Goal: Information Seeking & Learning: Learn about a topic

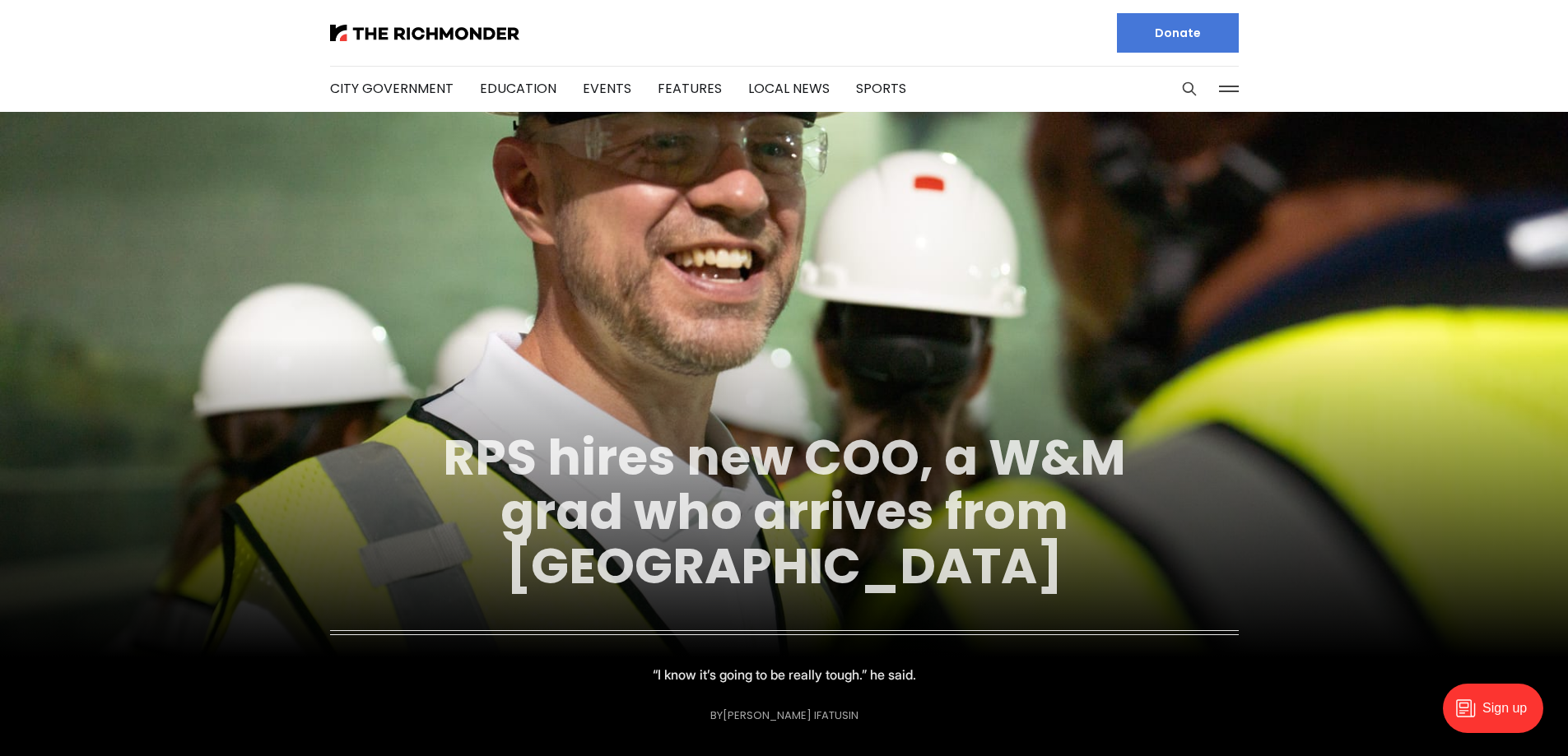
click at [839, 516] on link "RPS hires new COO, a W&M grad who arrives from [GEOGRAPHIC_DATA]" at bounding box center [784, 511] width 683 height 178
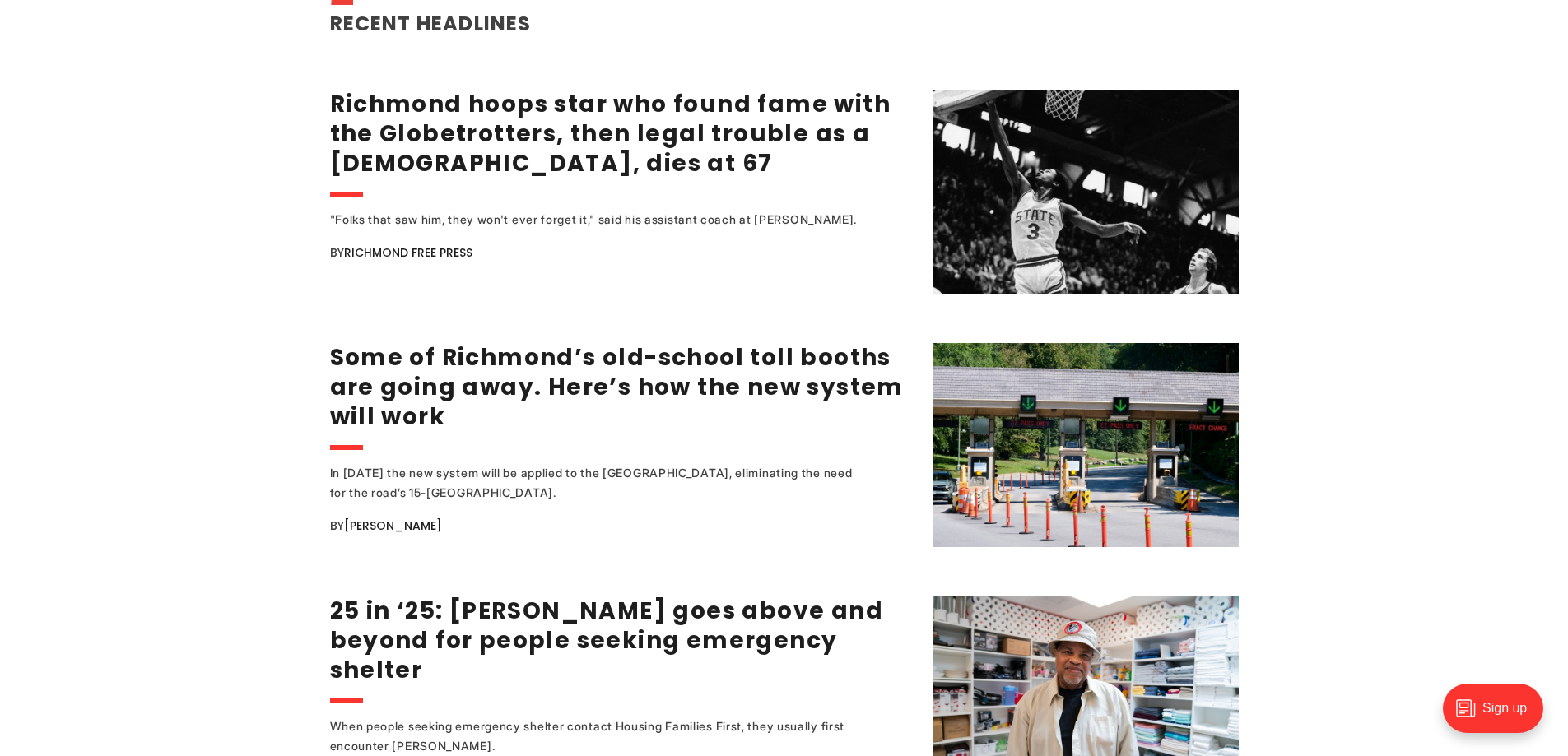
scroll to position [2137, 0]
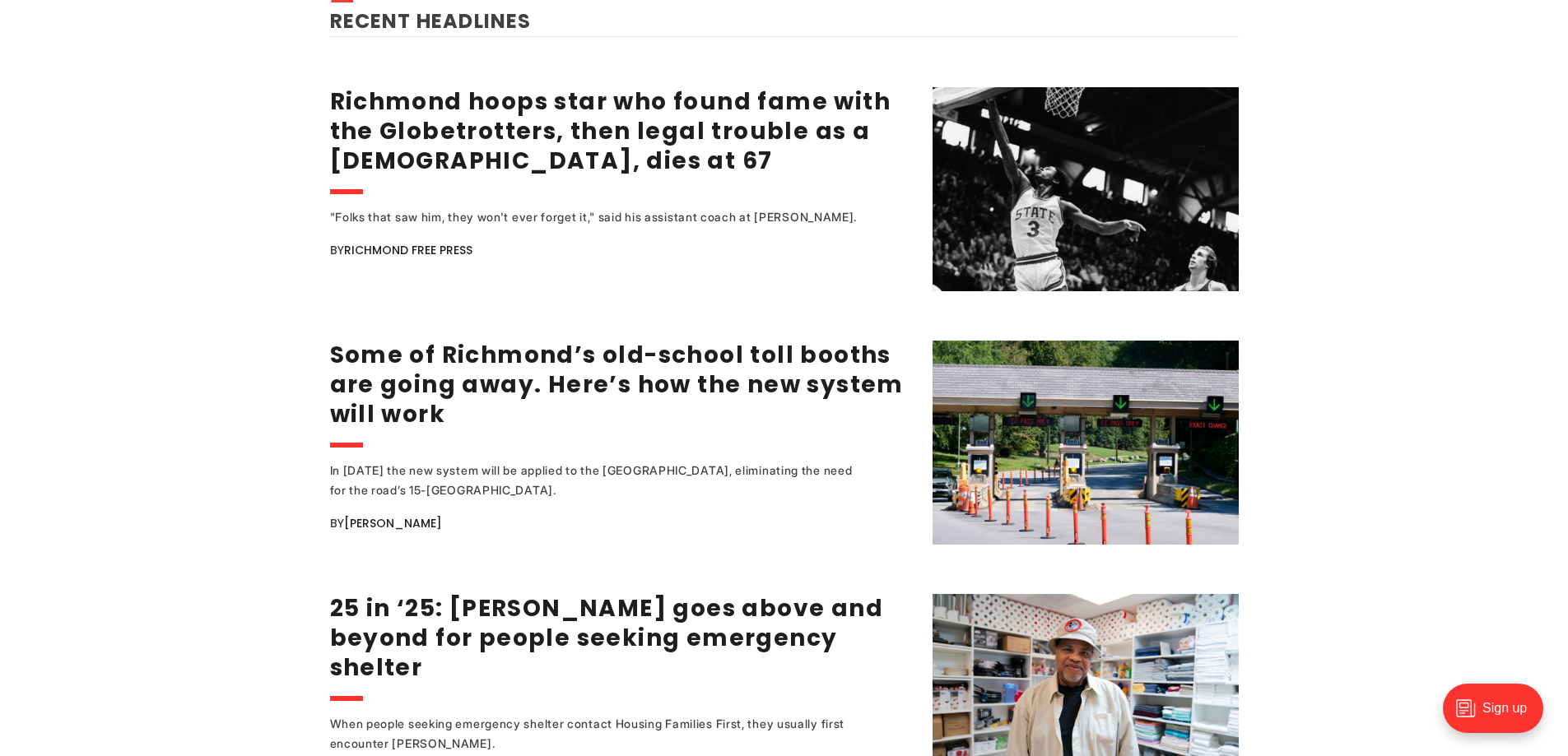
click at [564, 209] on div ""Folks that saw him, they won't ever forget it," said his assistant coach at Ma…" at bounding box center [598, 217] width 535 height 20
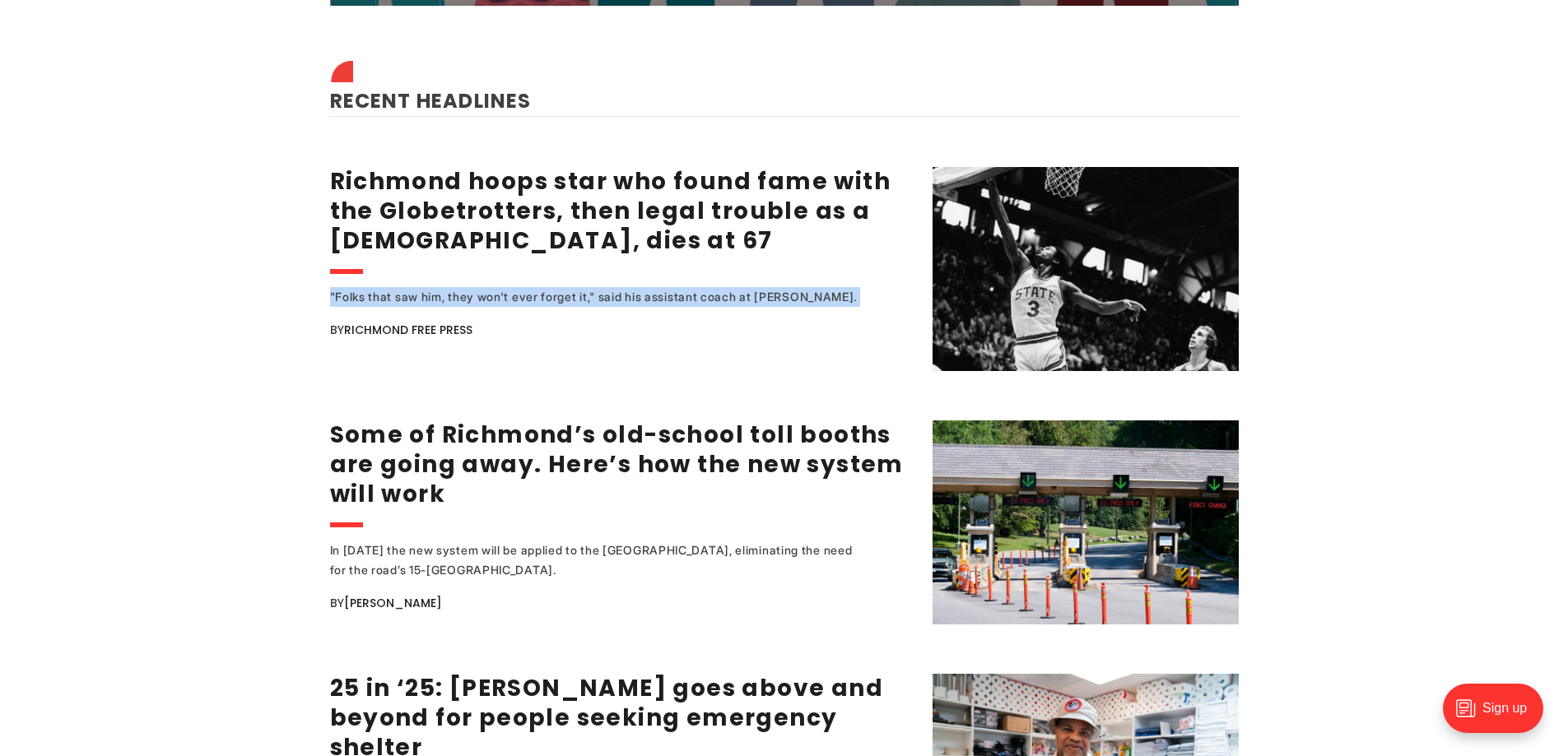
scroll to position [2057, 0]
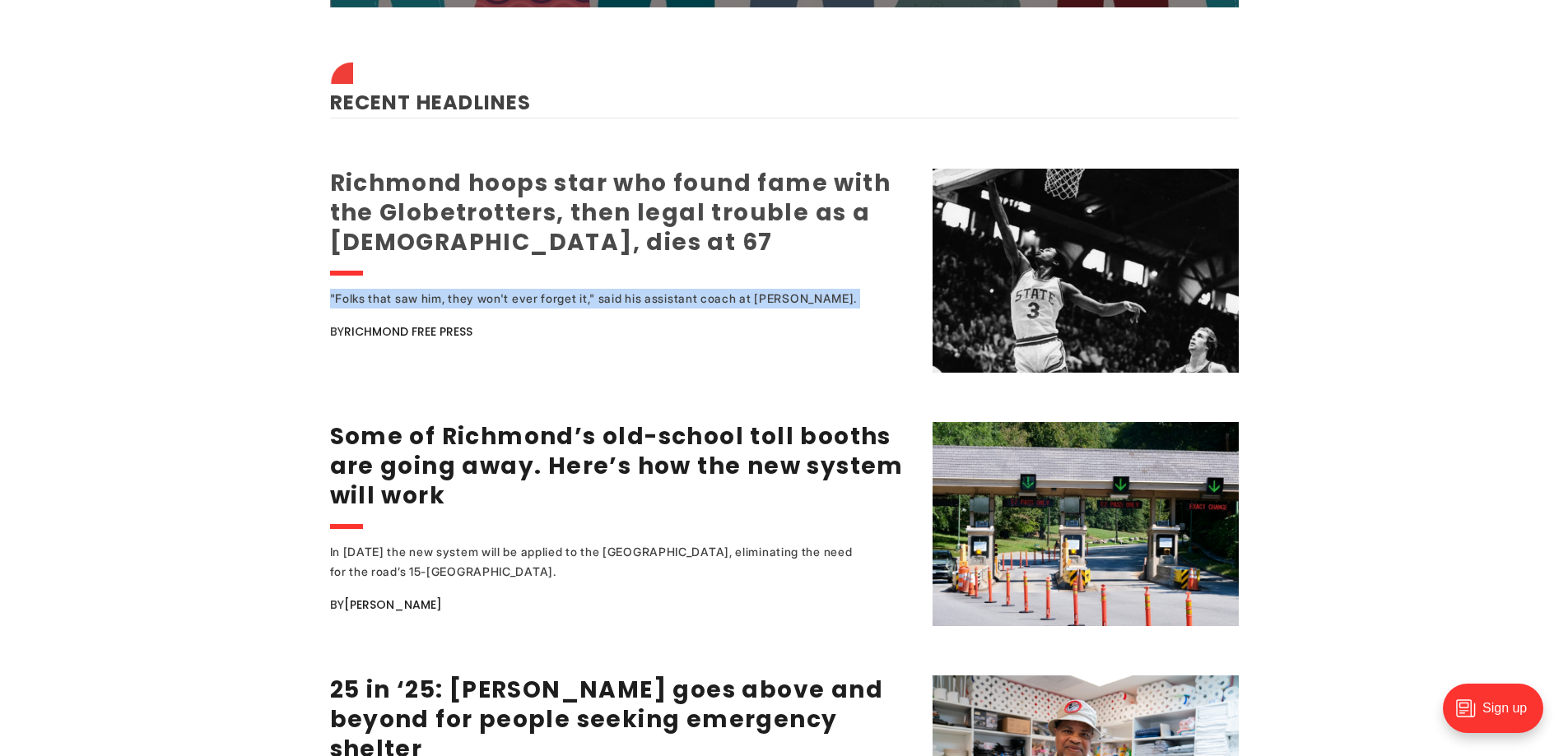
click at [607, 217] on link "Richmond hoops star who found fame with the Globetrotters, then legal trouble a…" at bounding box center [611, 212] width 562 height 91
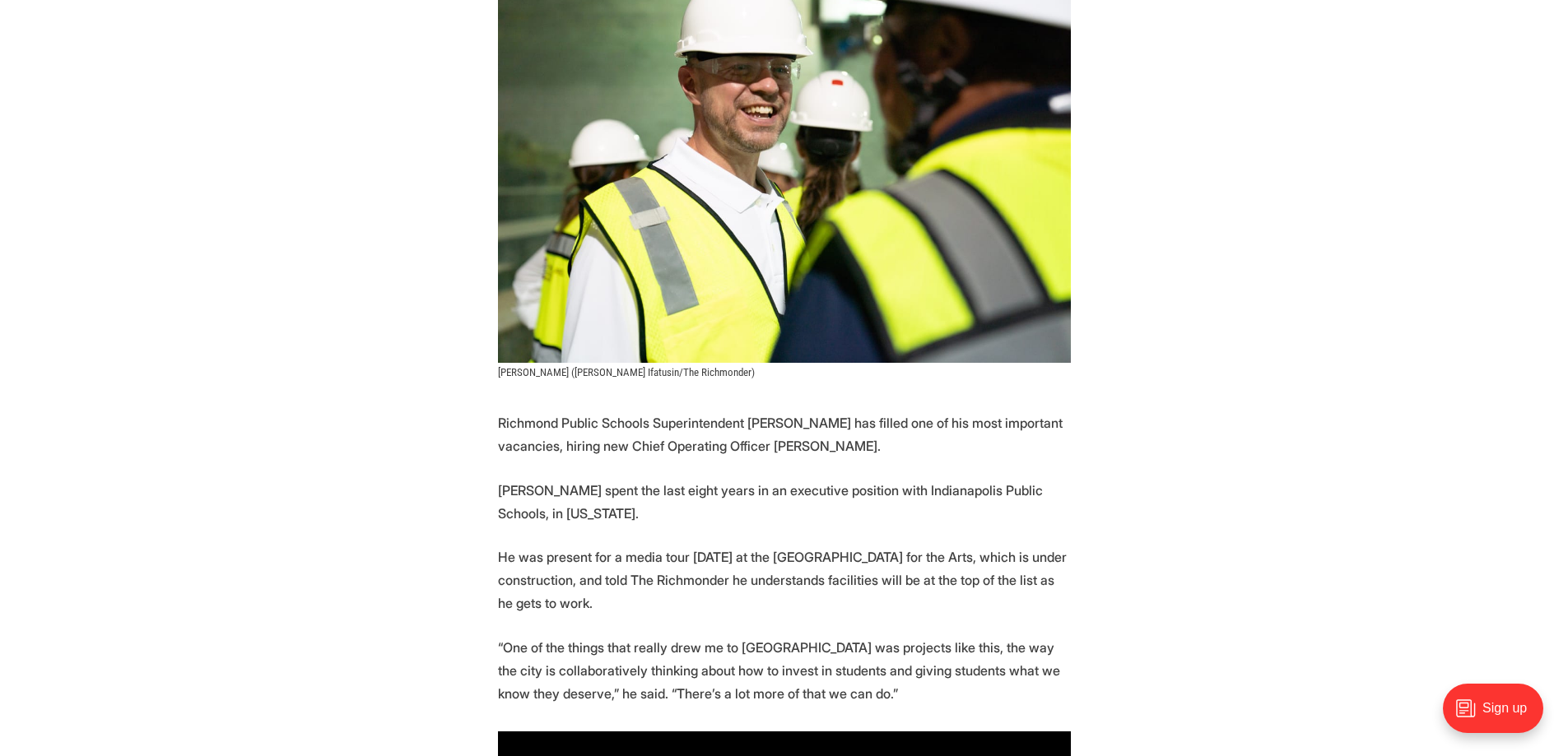
scroll to position [411, 0]
click at [648, 410] on p "Richmond Public Schools Superintendent Jason Kamras has filled one of his most …" at bounding box center [784, 433] width 573 height 46
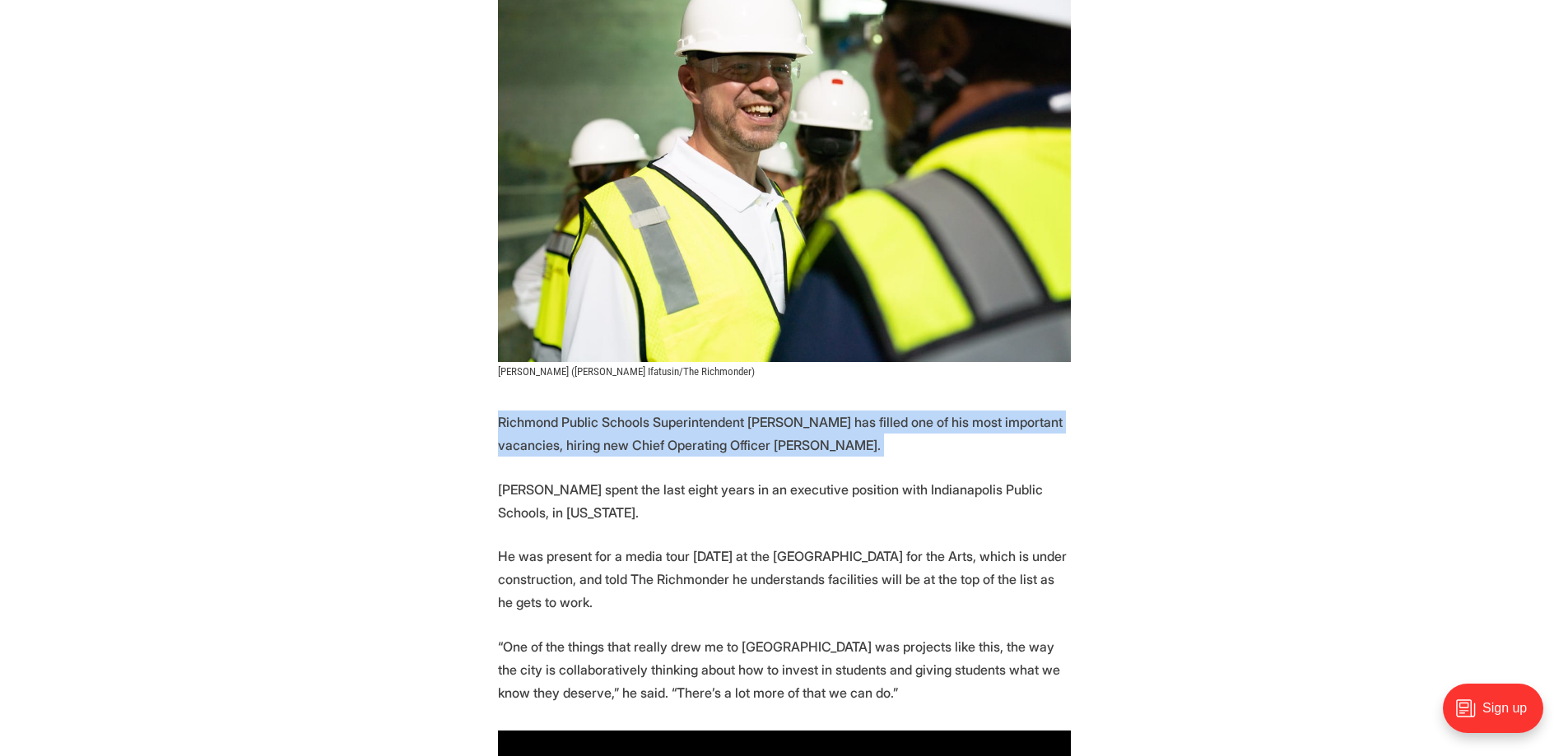
click at [648, 410] on p "Richmond Public Schools Superintendent Jason Kamras has filled one of his most …" at bounding box center [784, 433] width 573 height 46
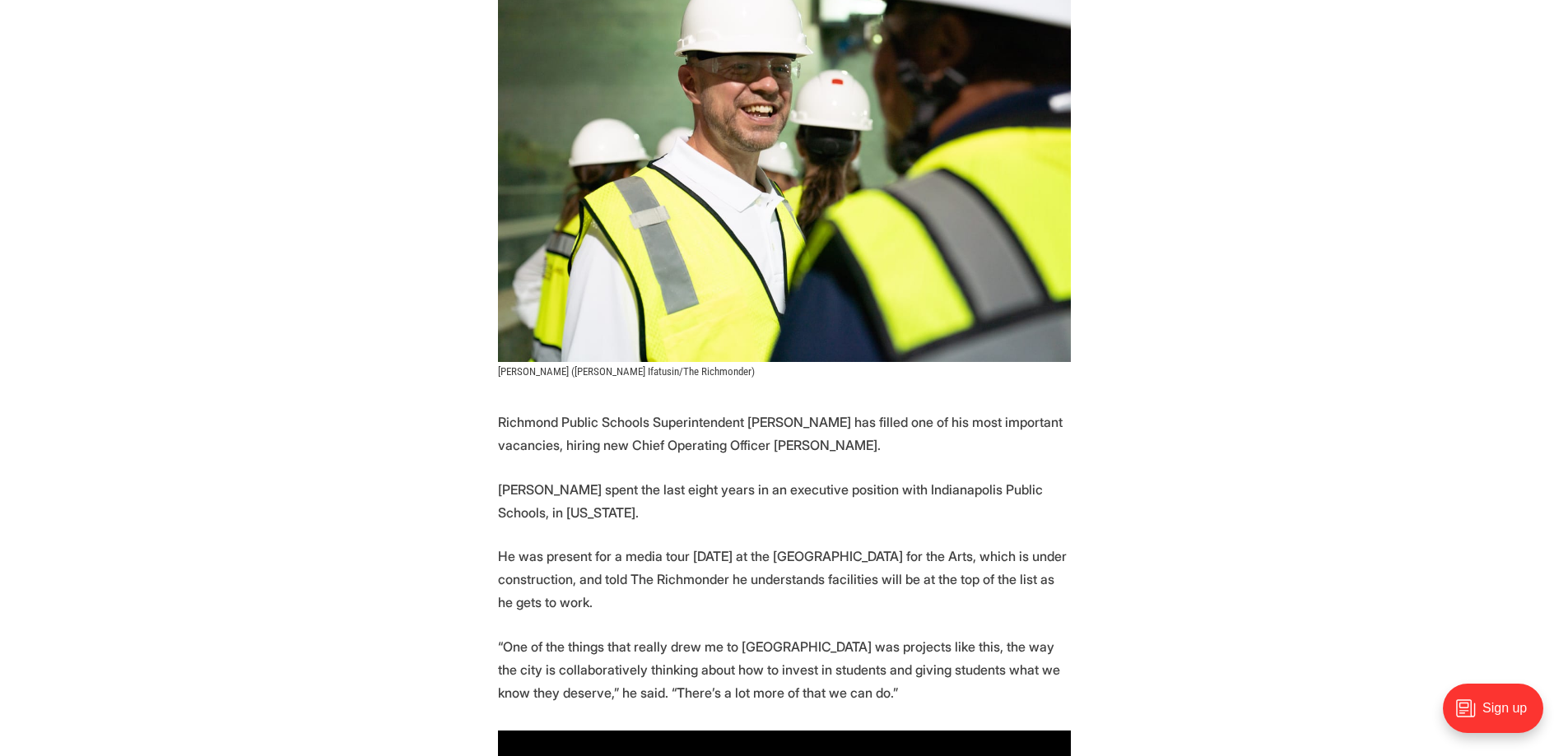
click at [625, 478] on p "Herrel spent the last eight years in an executive position with Indianapolis Pu…" at bounding box center [784, 501] width 573 height 46
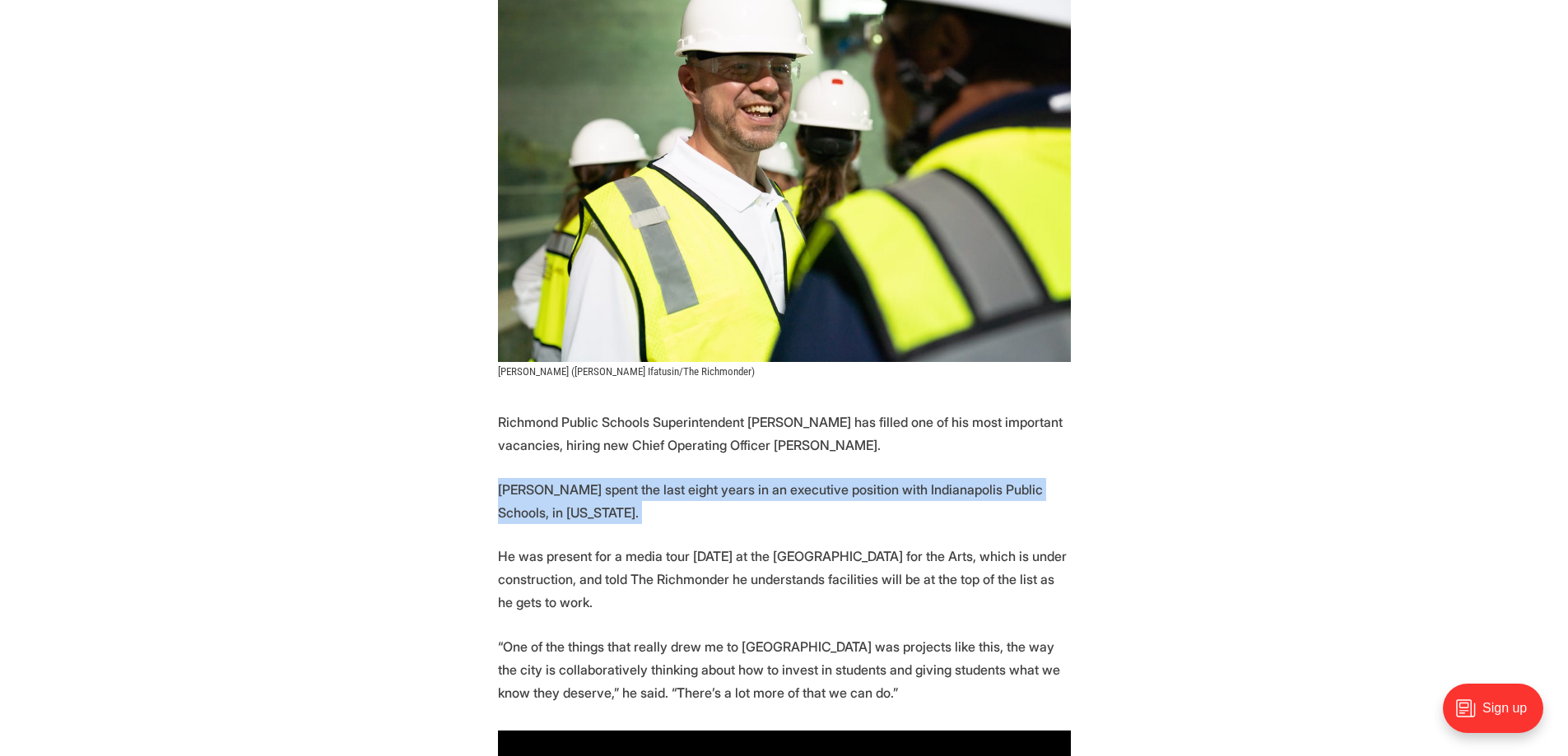
click at [625, 478] on p "Herrel spent the last eight years in an executive position with Indianapolis Pu…" at bounding box center [784, 501] width 573 height 46
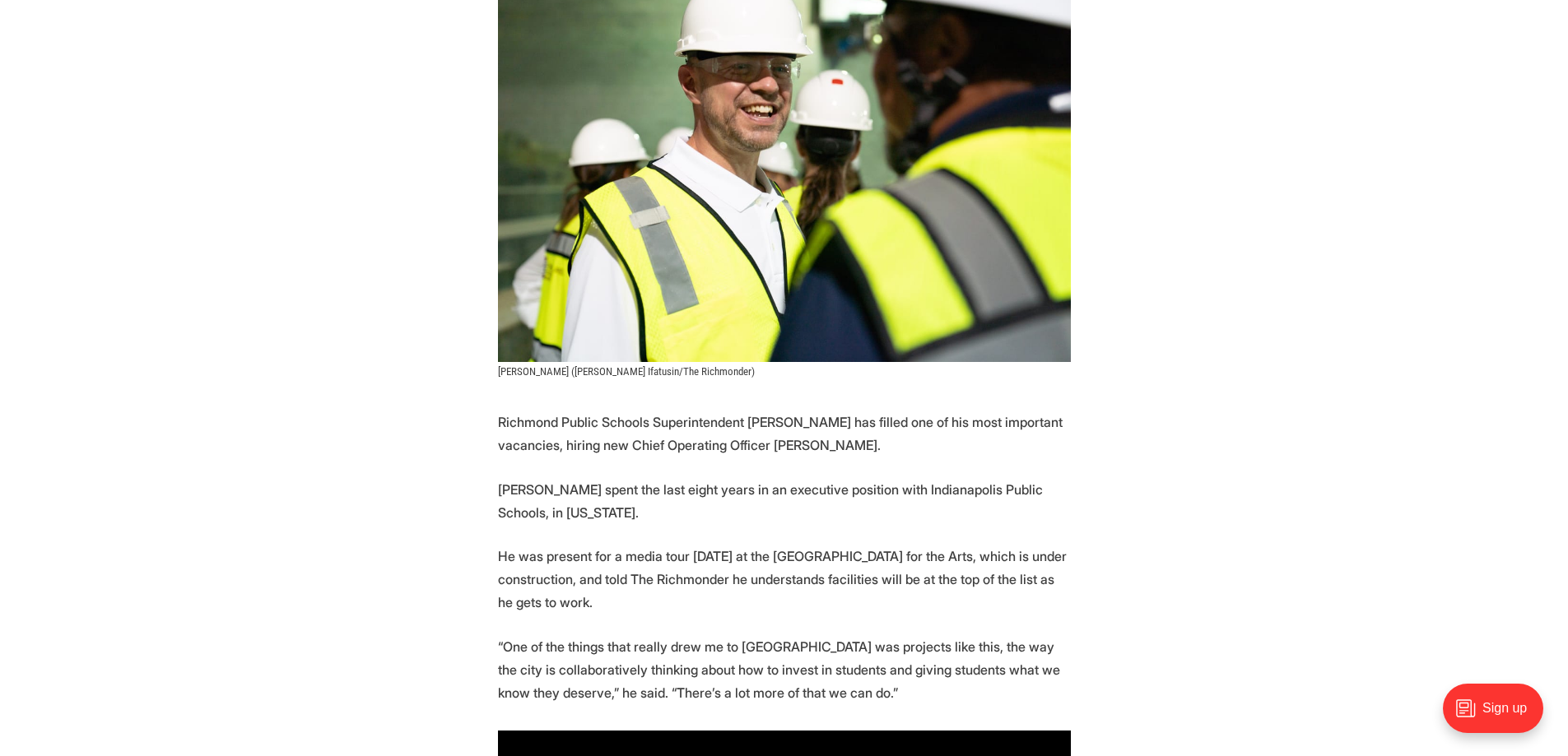
click at [572, 545] on p "He was present for a media tour Friday at the new Richmond High School for the …" at bounding box center [784, 579] width 573 height 69
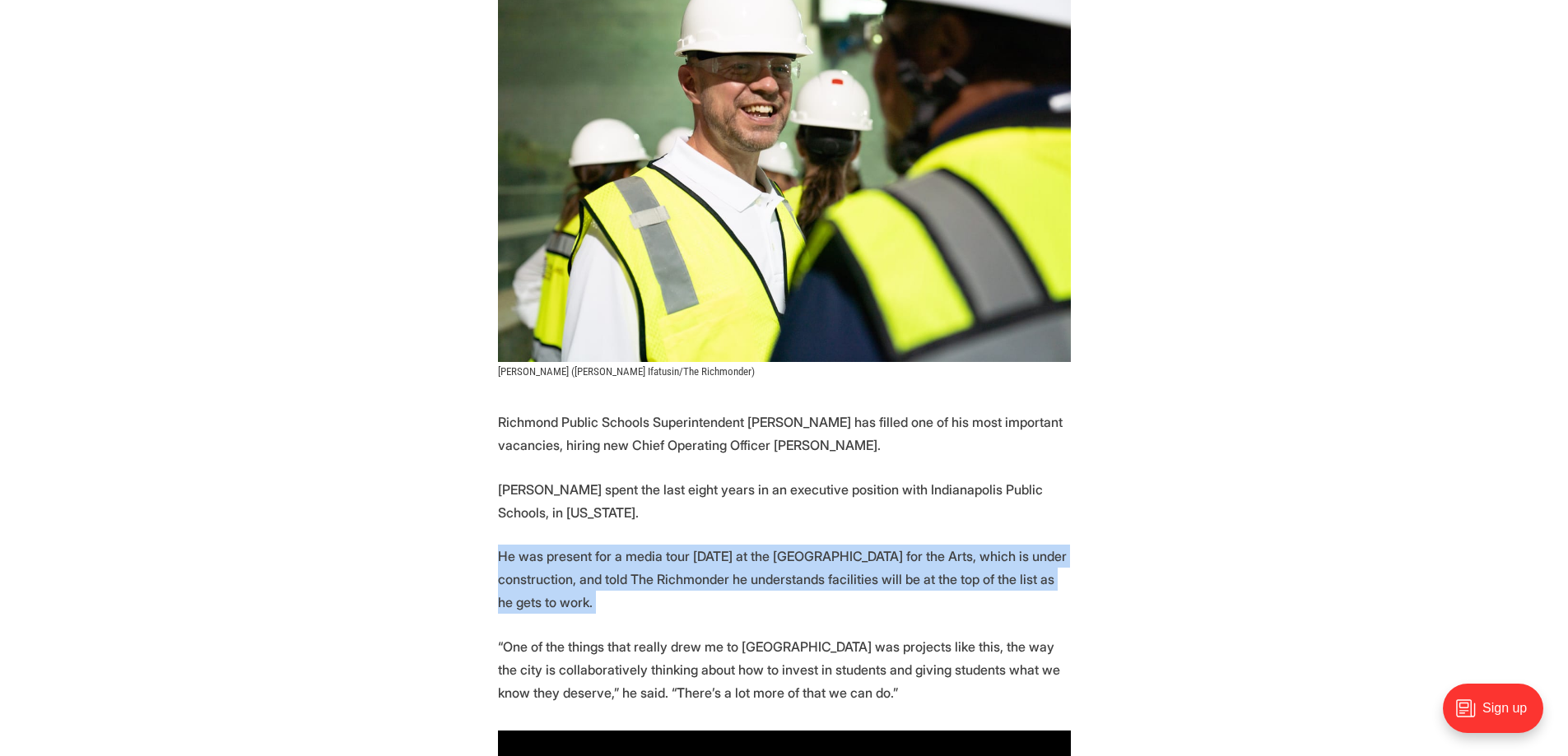
click at [572, 545] on p "He was present for a media tour Friday at the new Richmond High School for the …" at bounding box center [784, 579] width 573 height 69
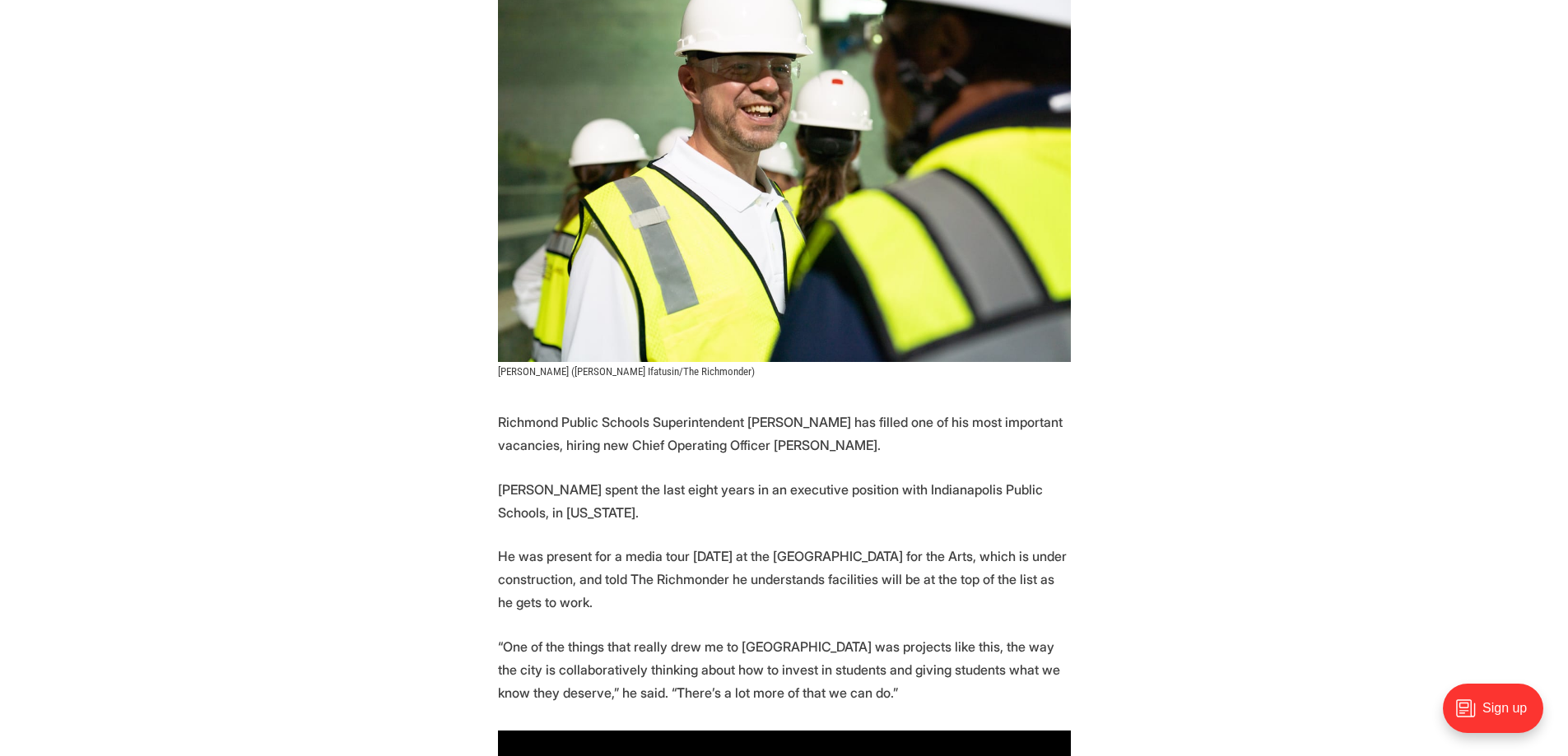
click at [710, 478] on p "Herrel spent the last eight years in an executive position with Indianapolis Pu…" at bounding box center [784, 501] width 573 height 46
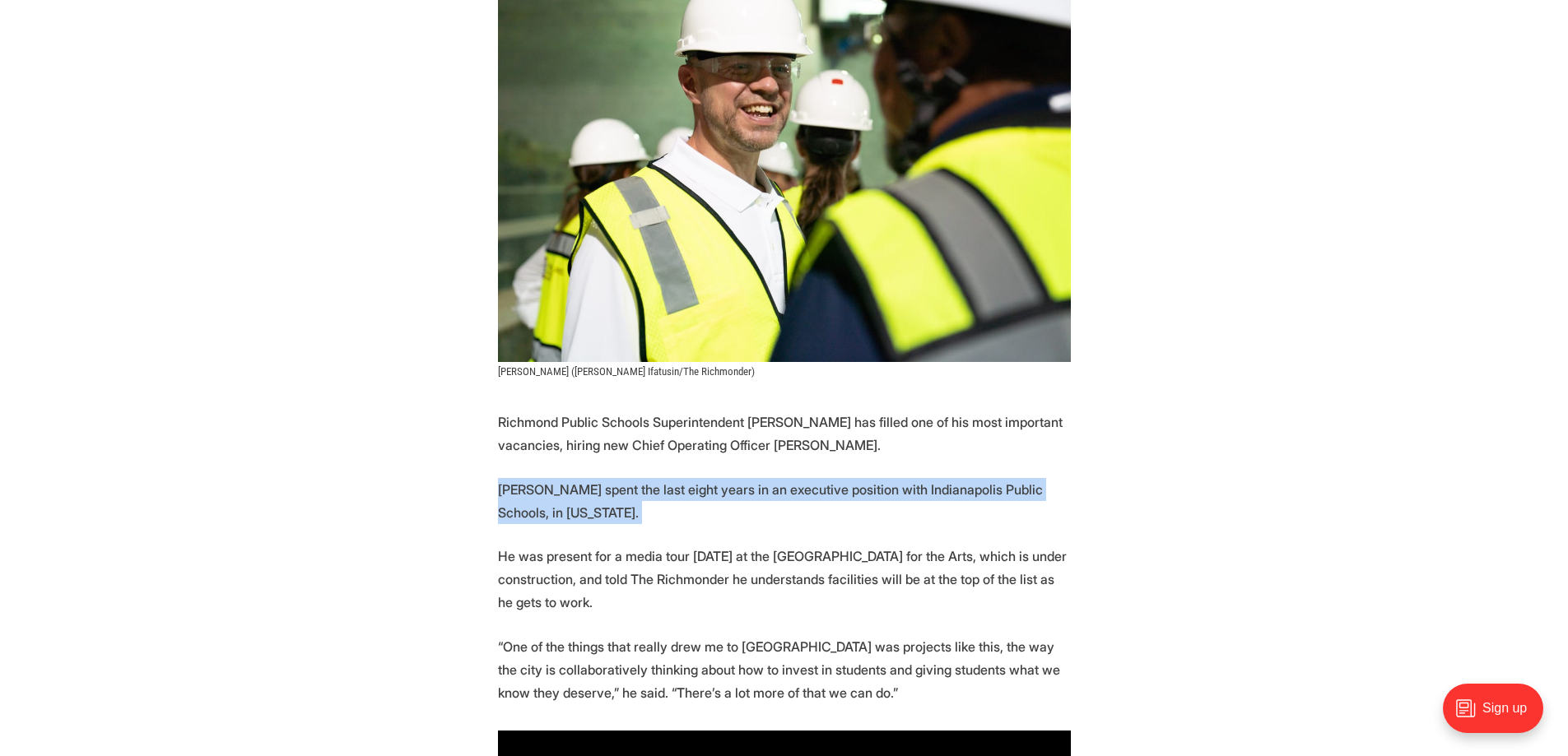
click at [710, 478] on p "Herrel spent the last eight years in an executive position with Indianapolis Pu…" at bounding box center [784, 501] width 573 height 46
click at [709, 478] on p "Herrel spent the last eight years in an executive position with Indianapolis Pu…" at bounding box center [784, 501] width 573 height 46
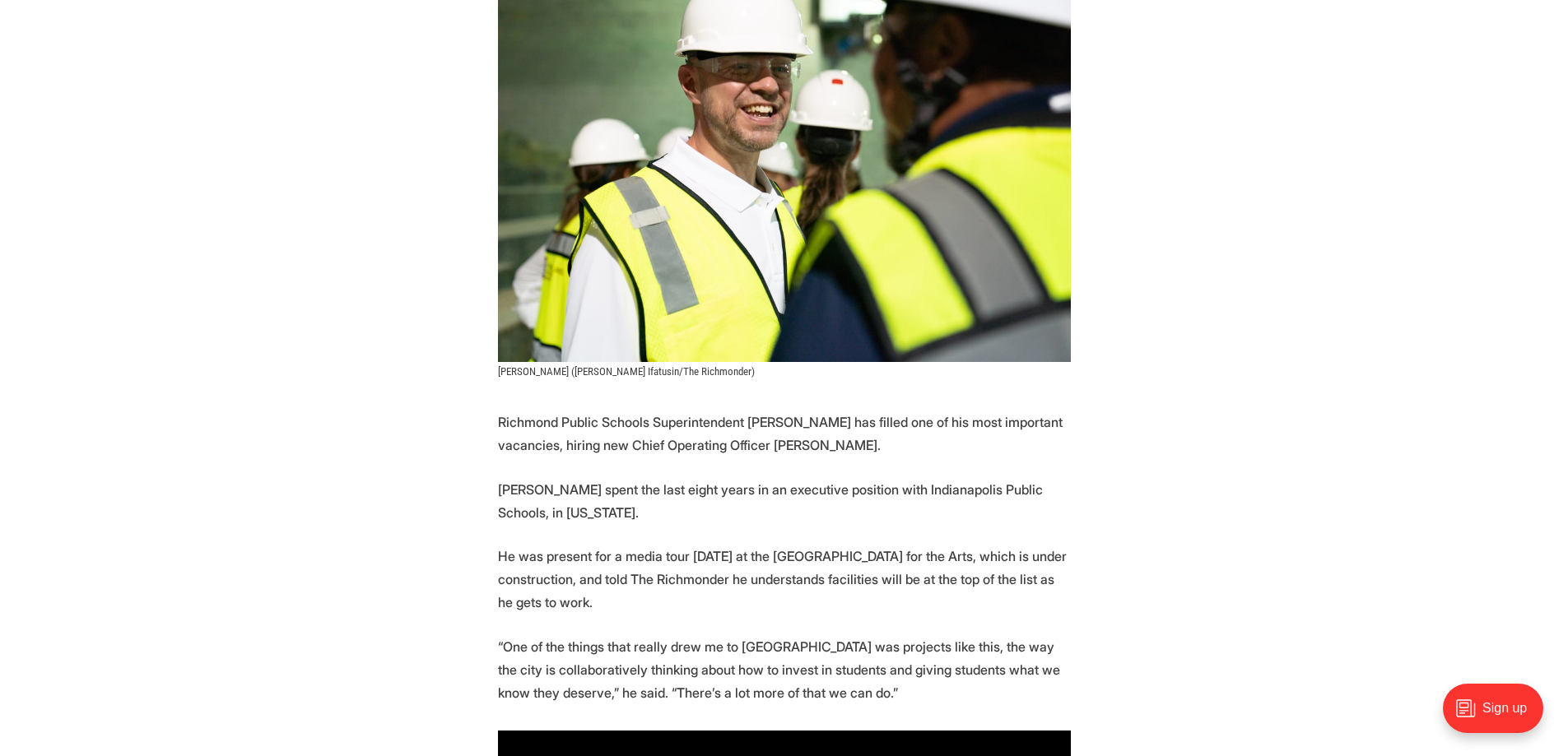
click at [655, 545] on p "He was present for a media tour Friday at the new Richmond High School for the …" at bounding box center [784, 579] width 573 height 69
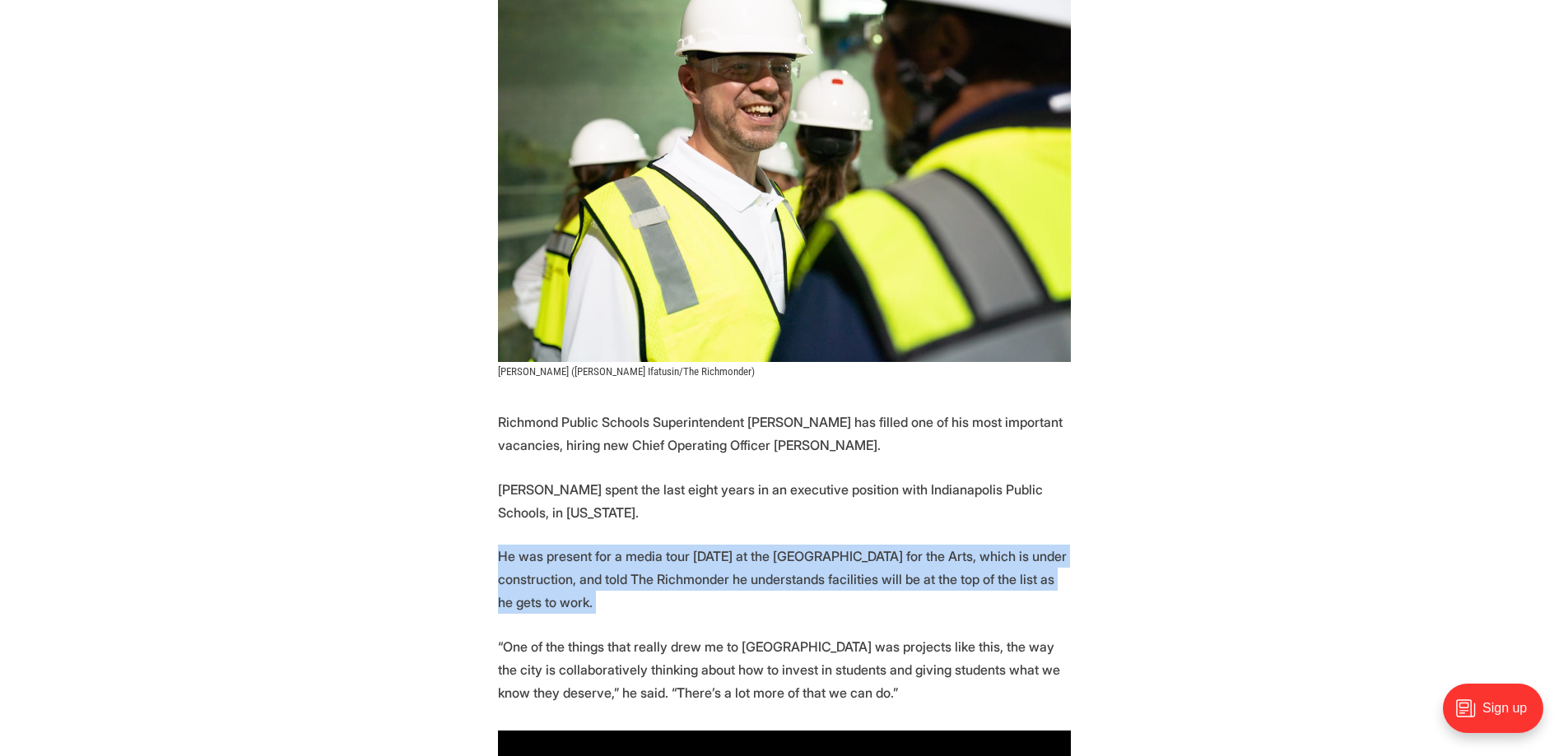
click at [655, 545] on p "He was present for a media tour Friday at the new Richmond High School for the …" at bounding box center [784, 579] width 573 height 69
click at [641, 551] on p "He was present for a media tour Friday at the new Richmond High School for the …" at bounding box center [784, 579] width 573 height 69
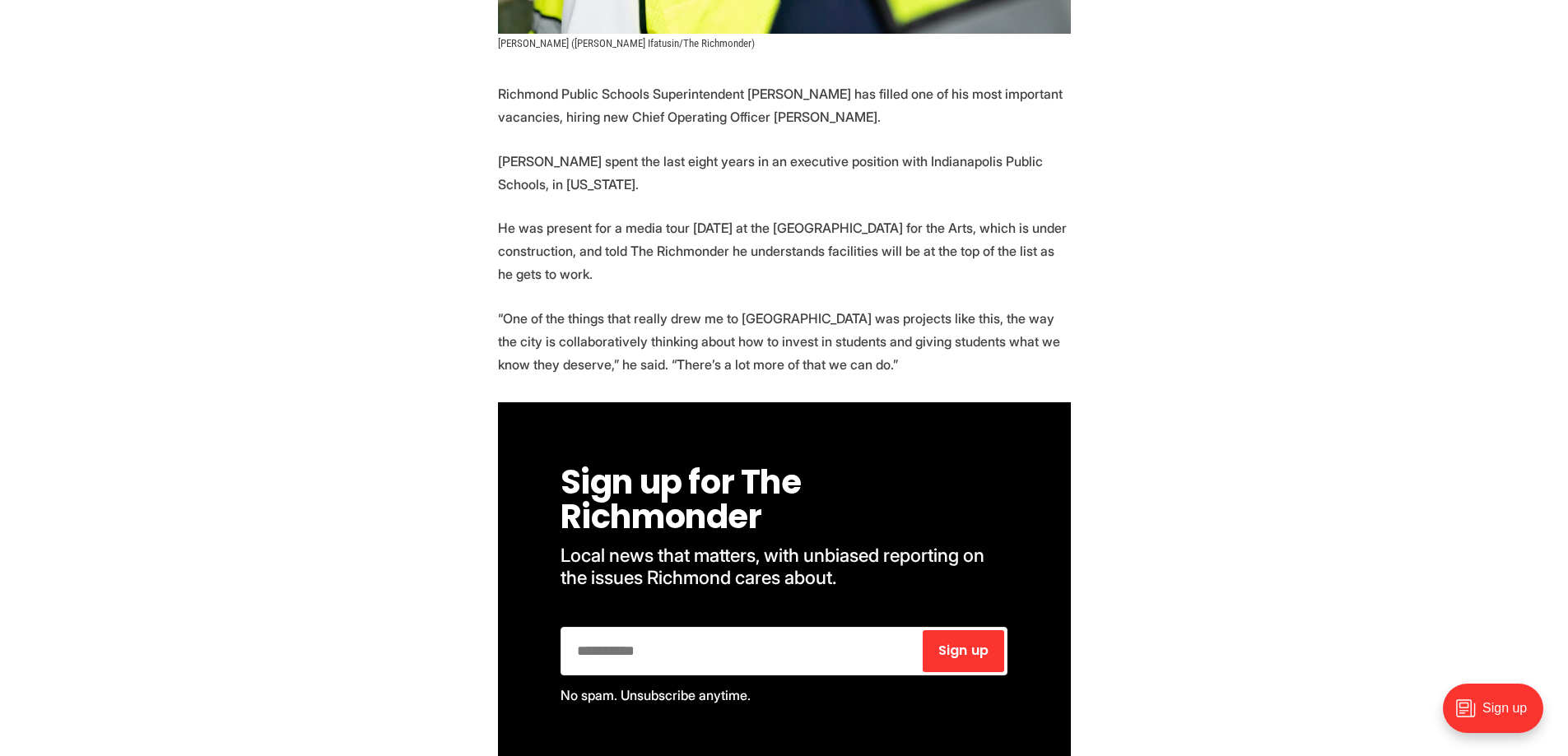
scroll to position [740, 0]
click at [703, 314] on p "“One of the things that really drew me to Richmond was projects like this, the …" at bounding box center [784, 340] width 573 height 69
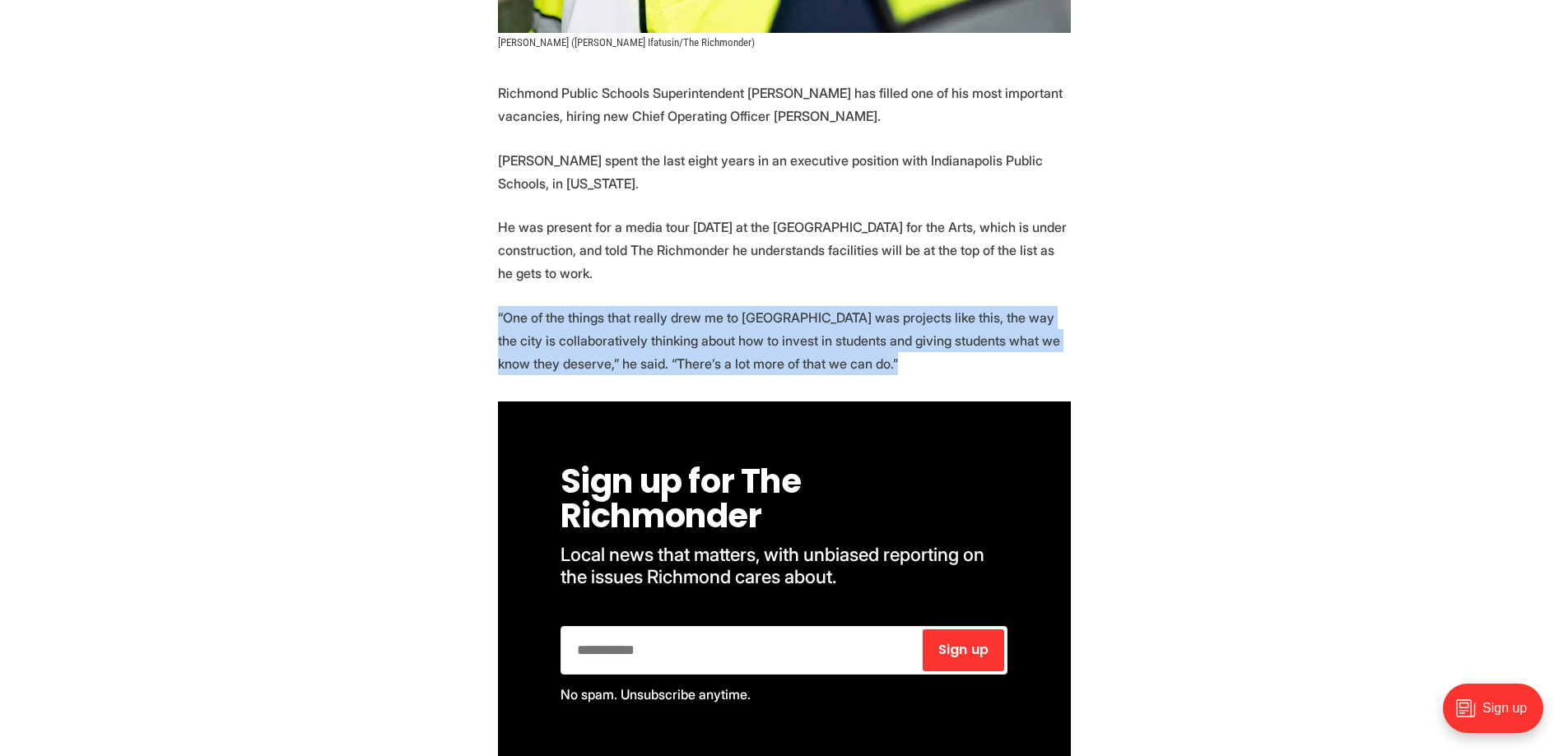
click at [703, 314] on p "“One of the things that really drew me to Richmond was projects like this, the …" at bounding box center [784, 340] width 573 height 69
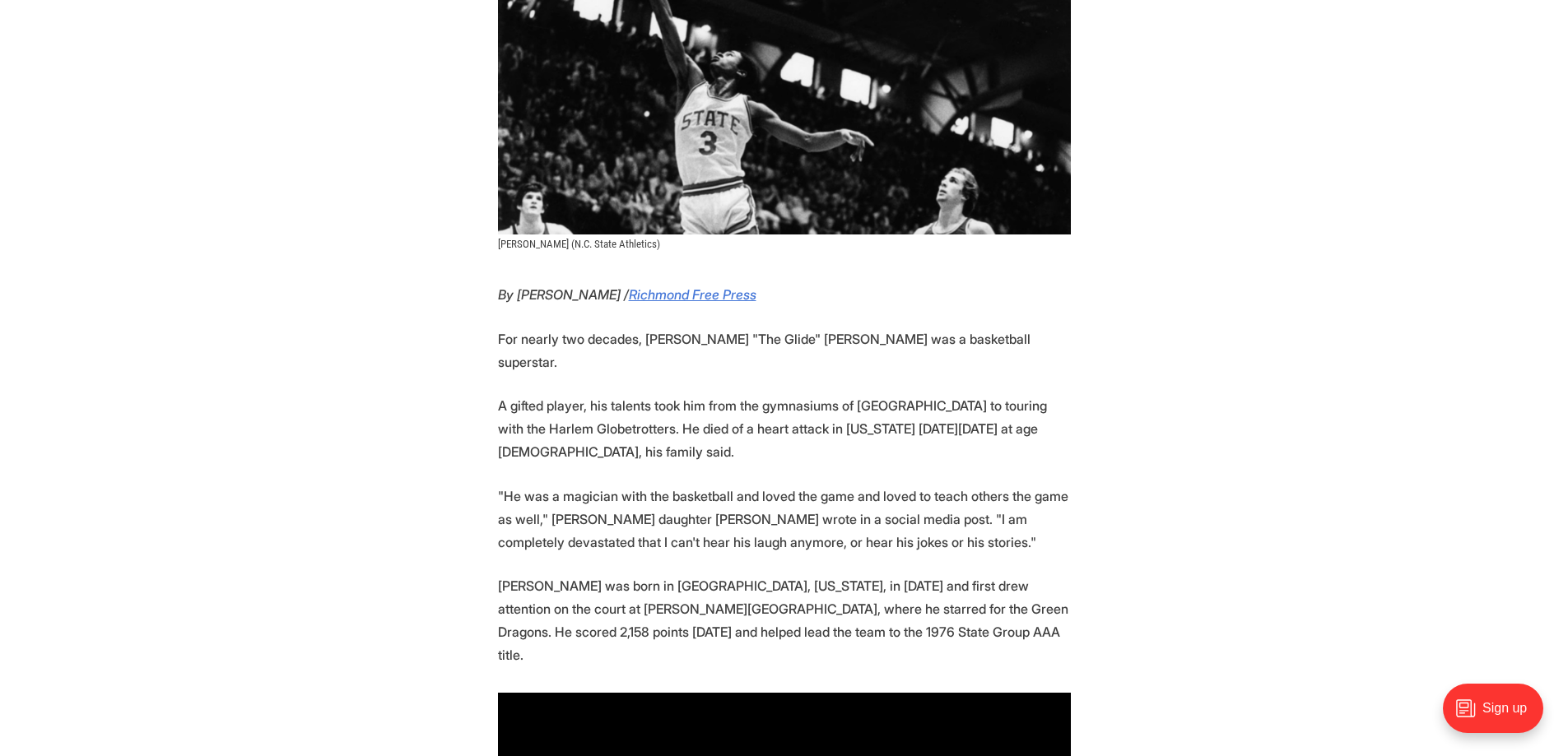
scroll to position [493, 0]
click at [727, 393] on p "A gifted player, his talents took him from the gymnasiums of [GEOGRAPHIC_DATA] …" at bounding box center [784, 427] width 573 height 69
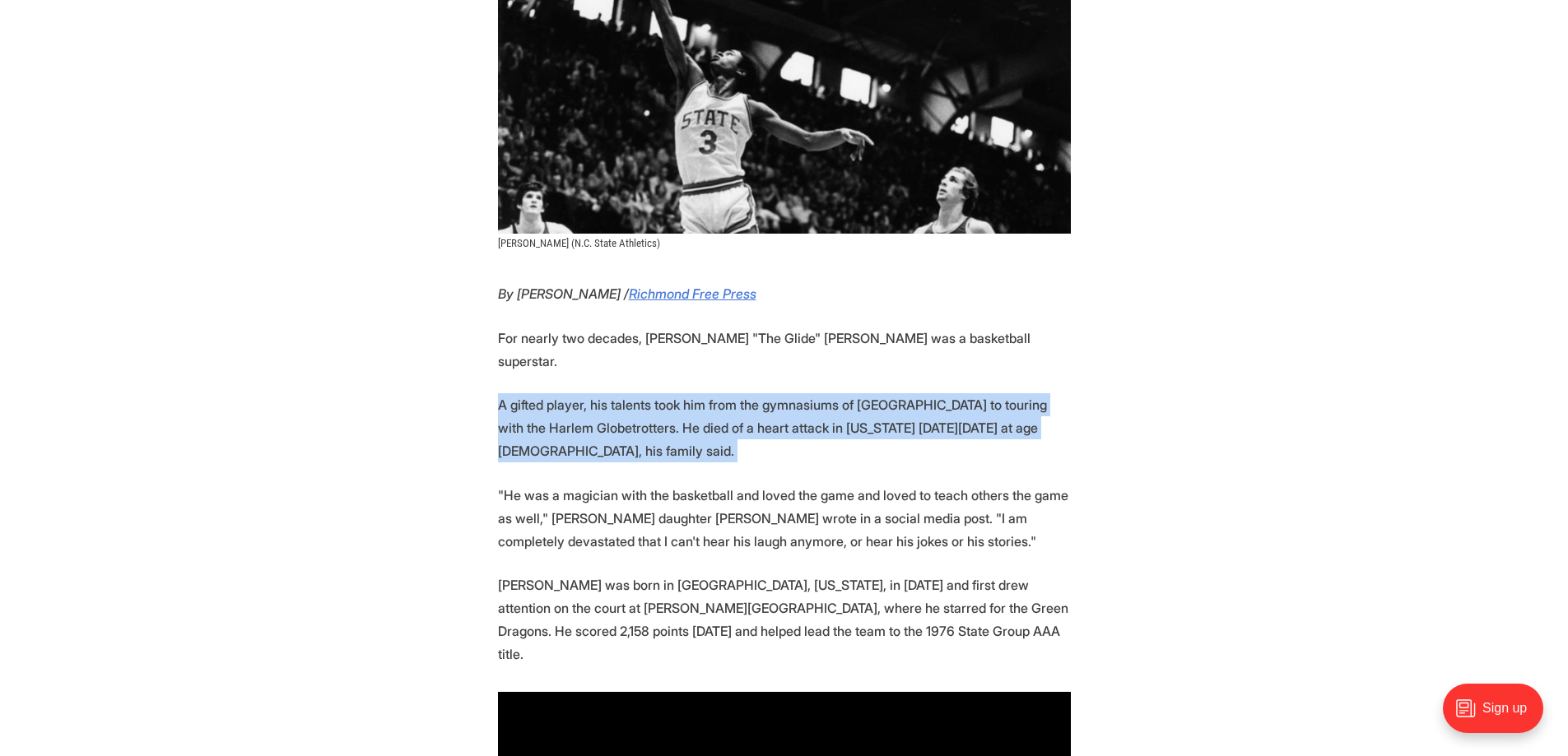
click at [727, 393] on p "A gifted player, his talents took him from the gymnasiums of [GEOGRAPHIC_DATA] …" at bounding box center [784, 427] width 573 height 69
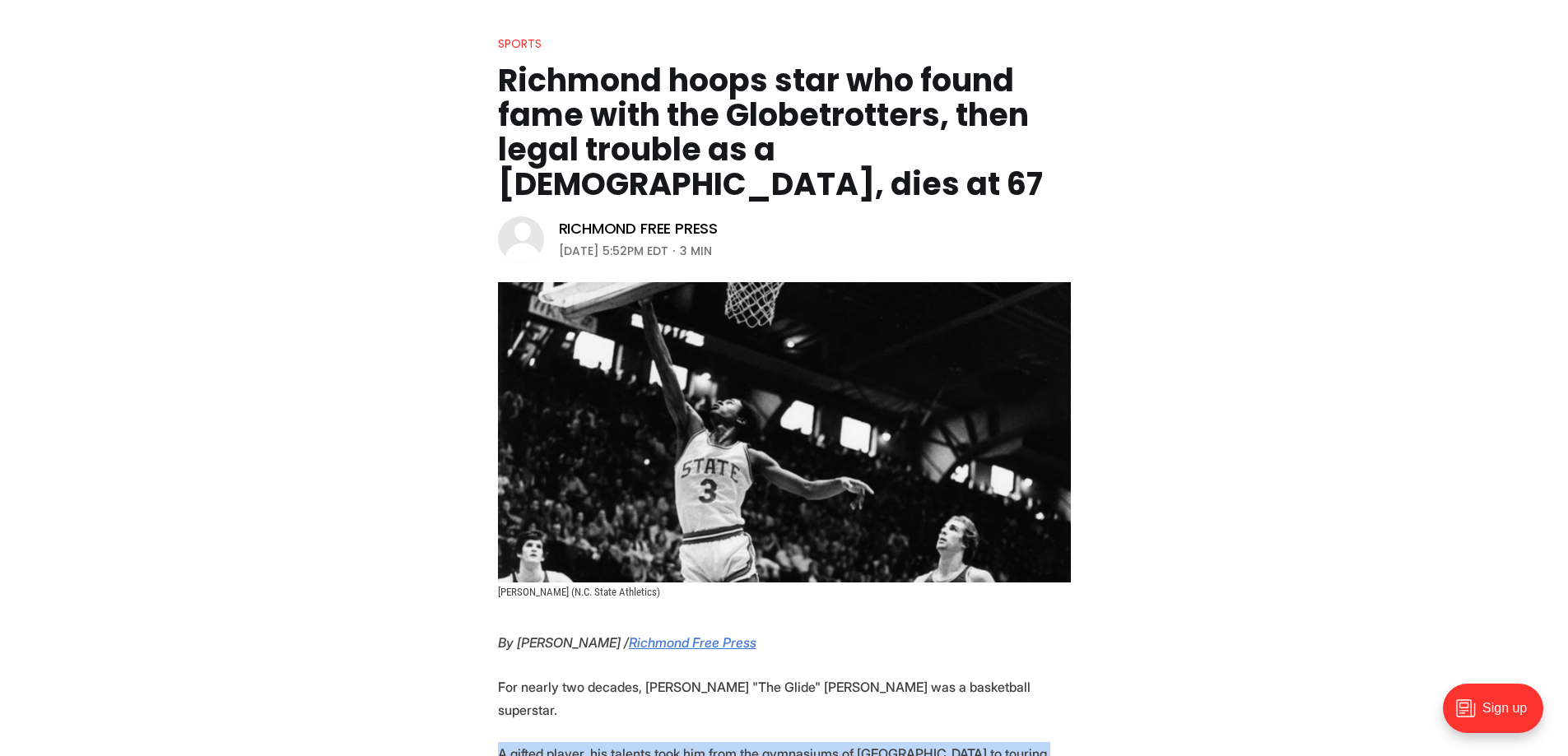
scroll to position [96, 0]
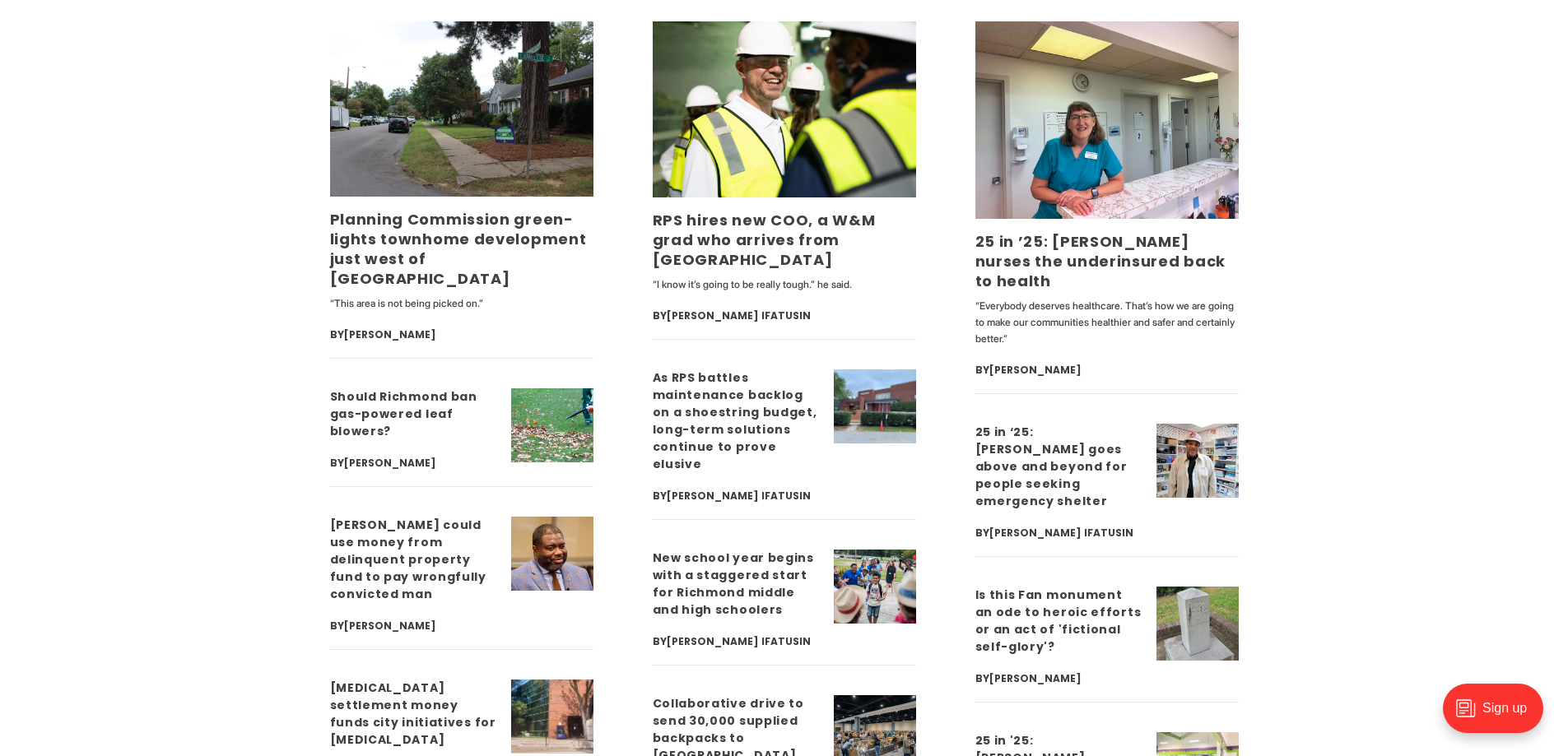
scroll to position [4100, 0]
